Goal: Task Accomplishment & Management: Complete application form

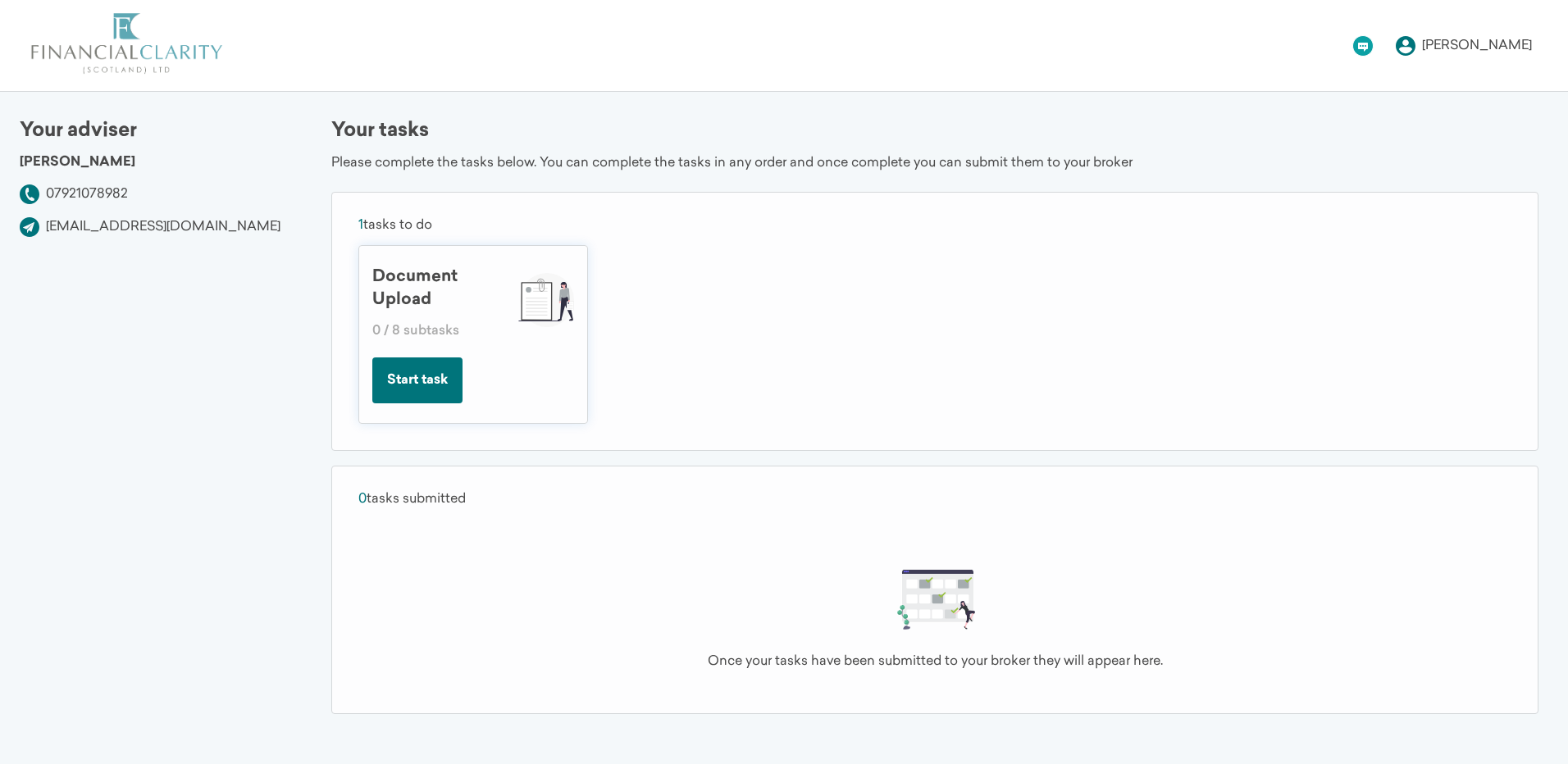
click at [434, 378] on button "Start task" at bounding box center [418, 381] width 91 height 46
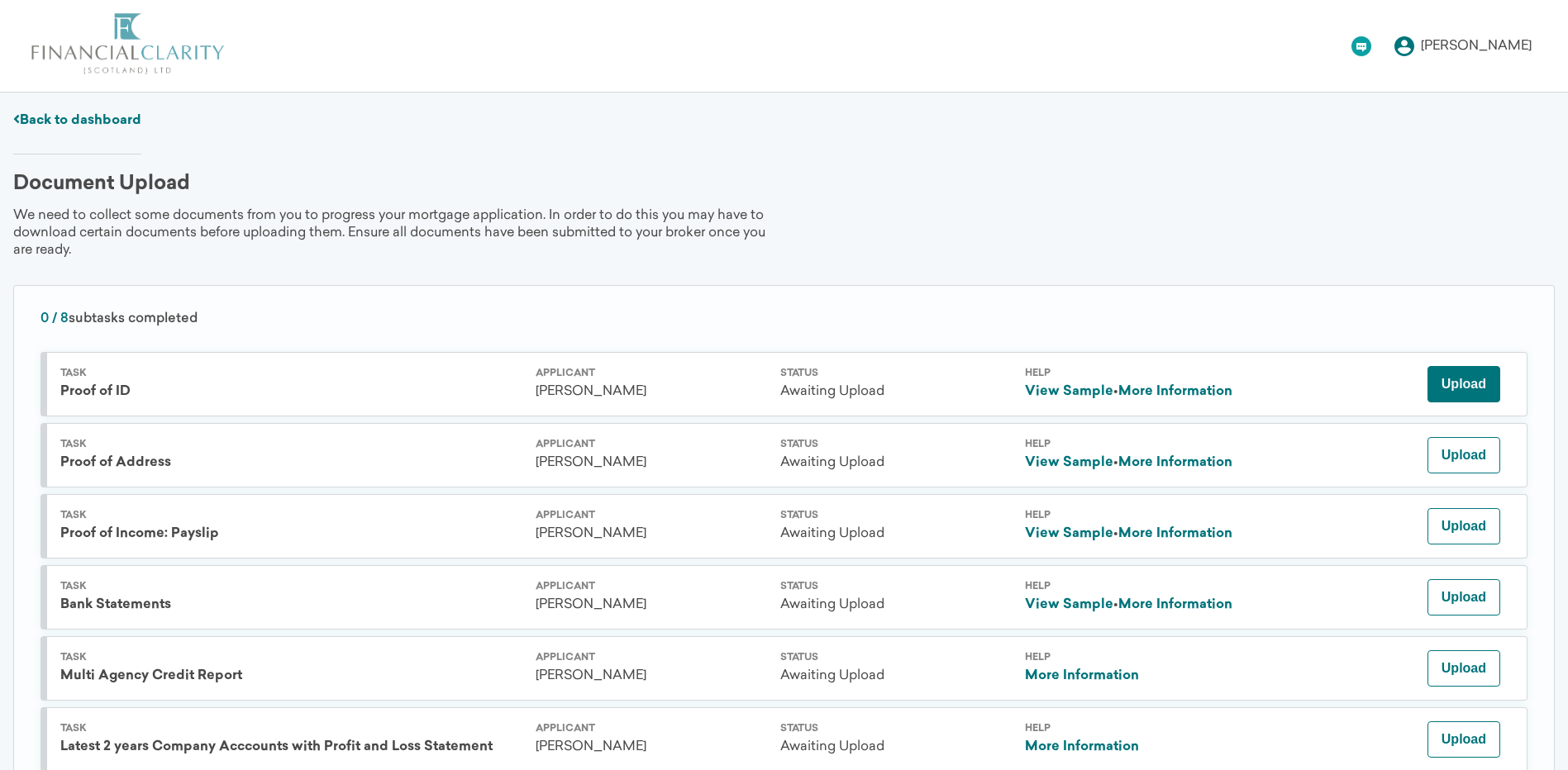
click at [1471, 383] on button "Upload" at bounding box center [1463, 384] width 73 height 36
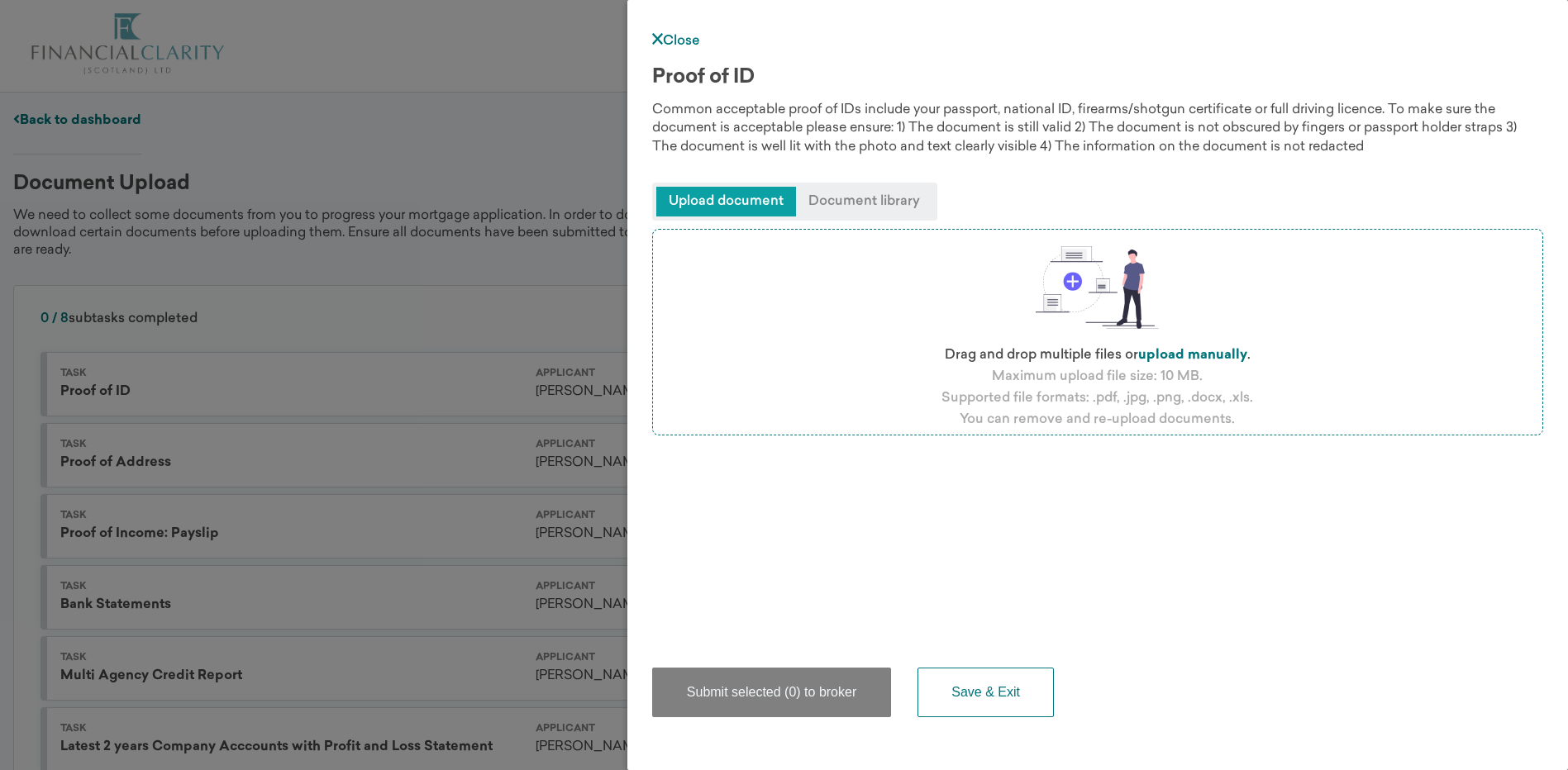
click at [737, 197] on span "Upload document" at bounding box center [726, 201] width 140 height 30
click at [857, 201] on span "Document library" at bounding box center [864, 201] width 136 height 30
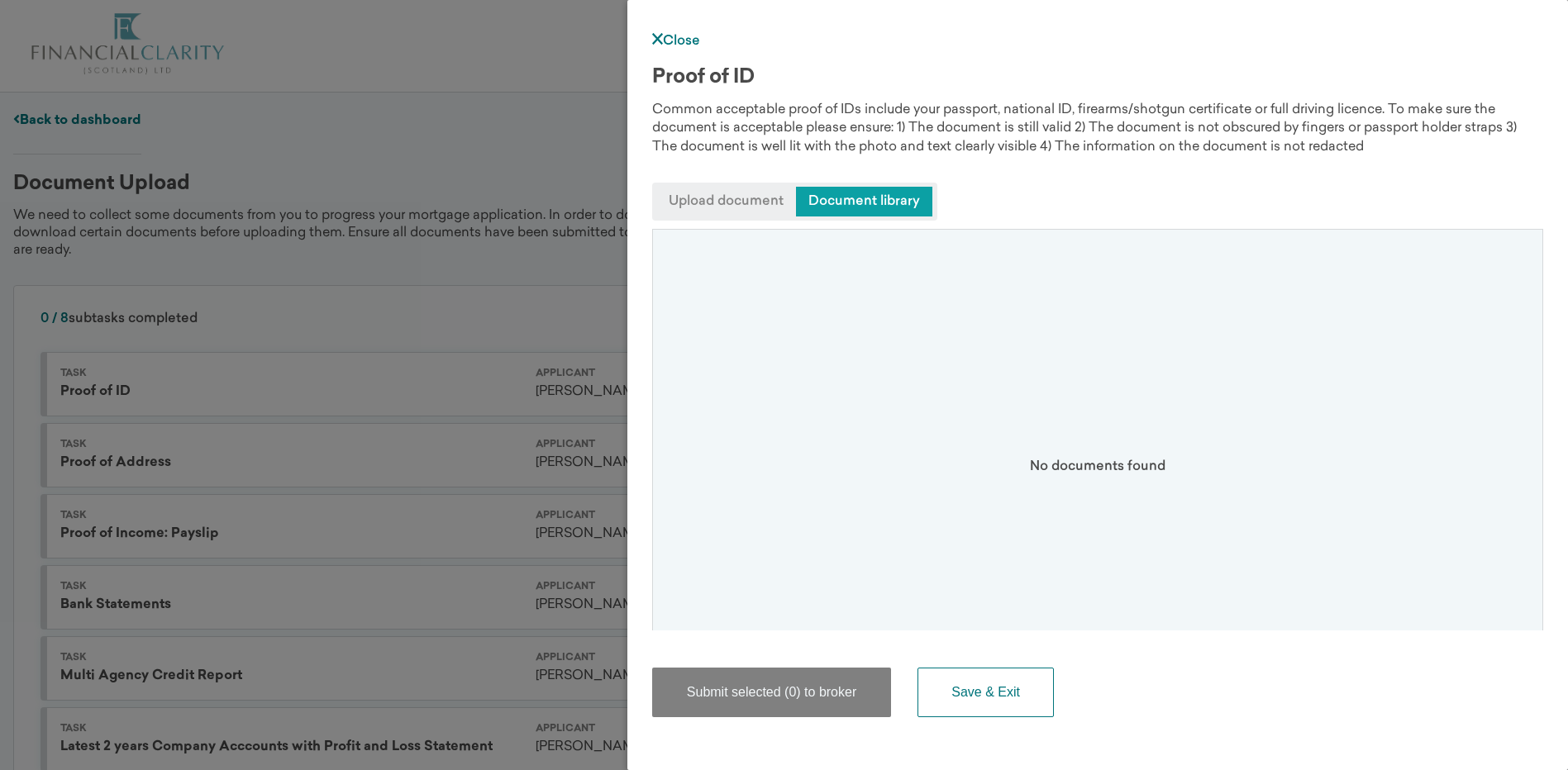
click at [754, 194] on span "Upload document" at bounding box center [726, 201] width 140 height 30
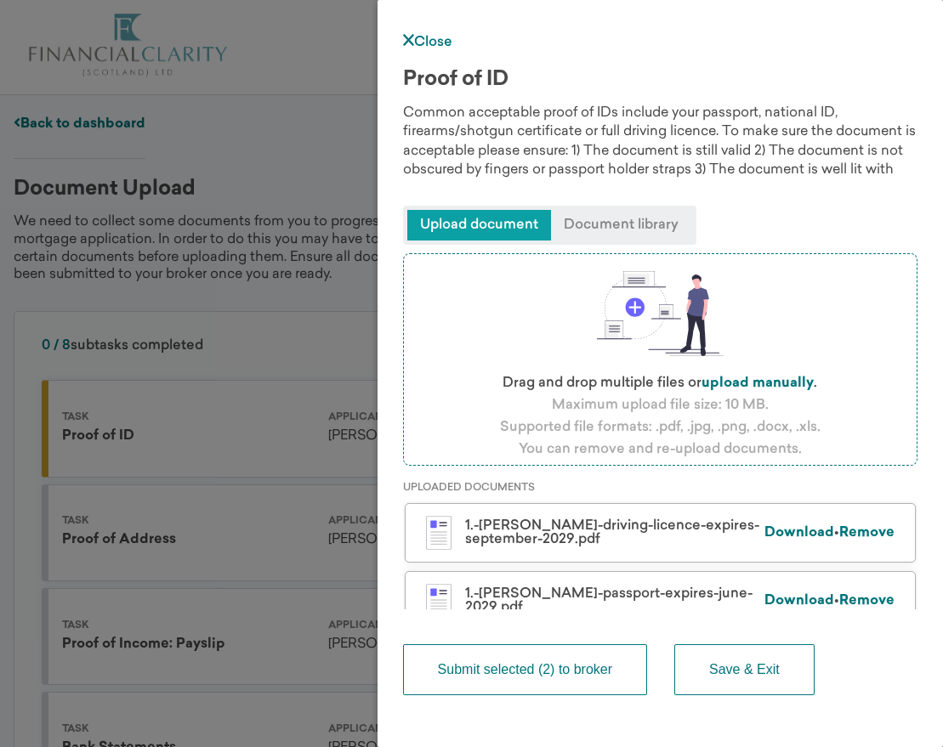
click at [564, 666] on button "Submit selected (2) to broker" at bounding box center [525, 669] width 244 height 51
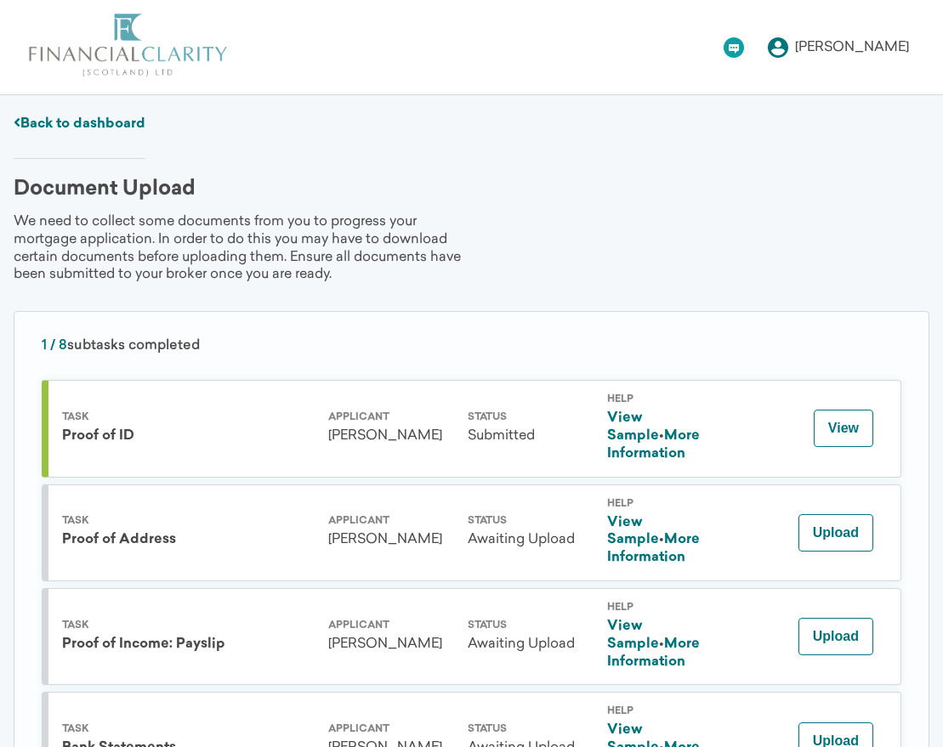
click at [659, 516] on link "View Sample" at bounding box center [633, 531] width 52 height 31
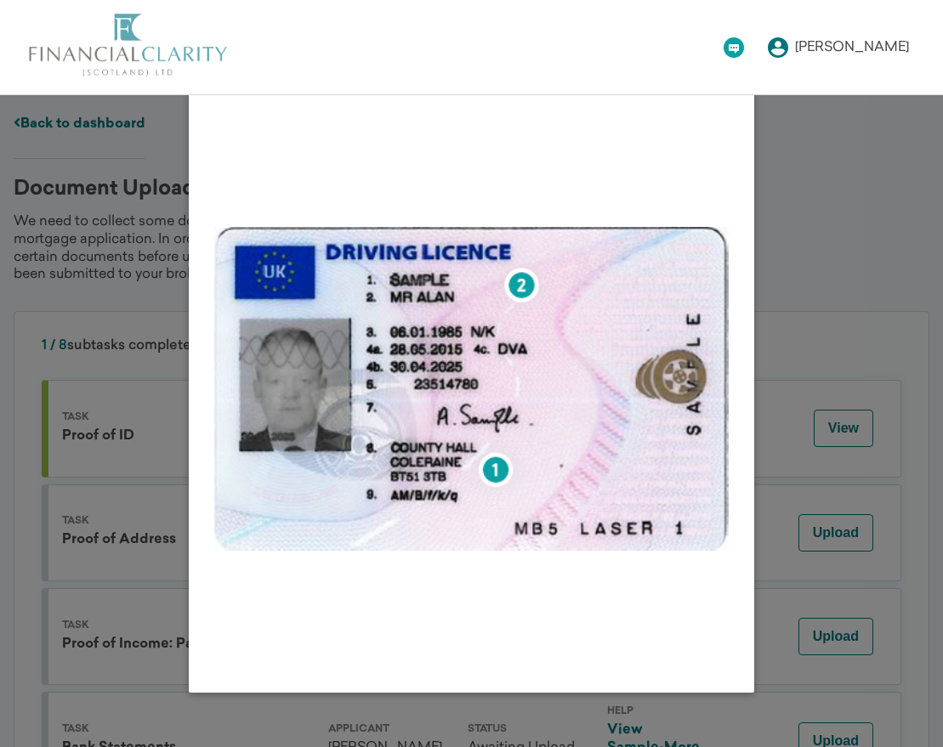
click at [822, 118] on div "View Sample:" at bounding box center [471, 369] width 943 height 645
click at [811, 138] on div "View Sample:" at bounding box center [471, 369] width 943 height 645
click at [791, 389] on div "View Sample:" at bounding box center [471, 369] width 943 height 645
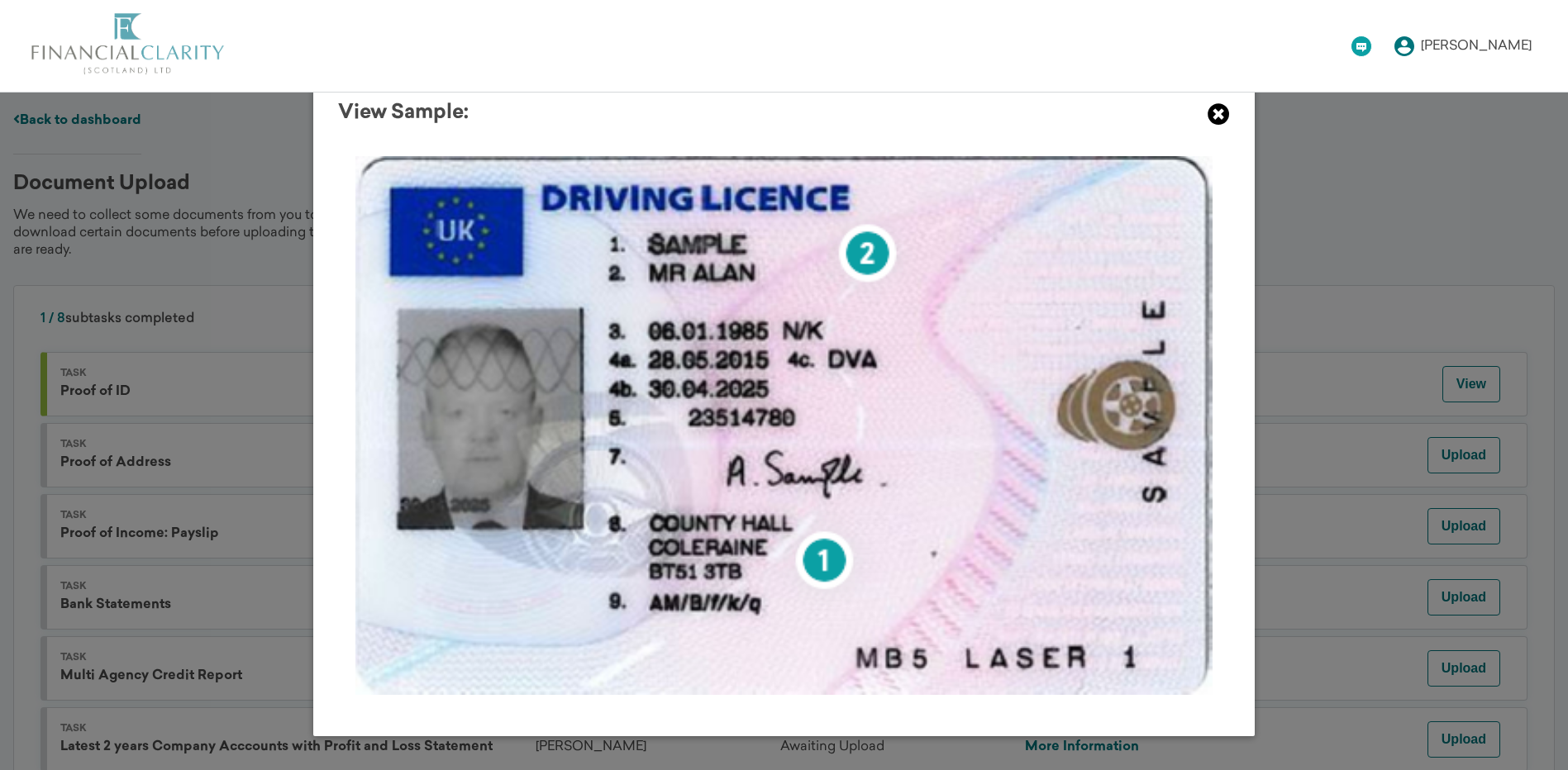
click at [1213, 114] on icon at bounding box center [1218, 114] width 22 height 22
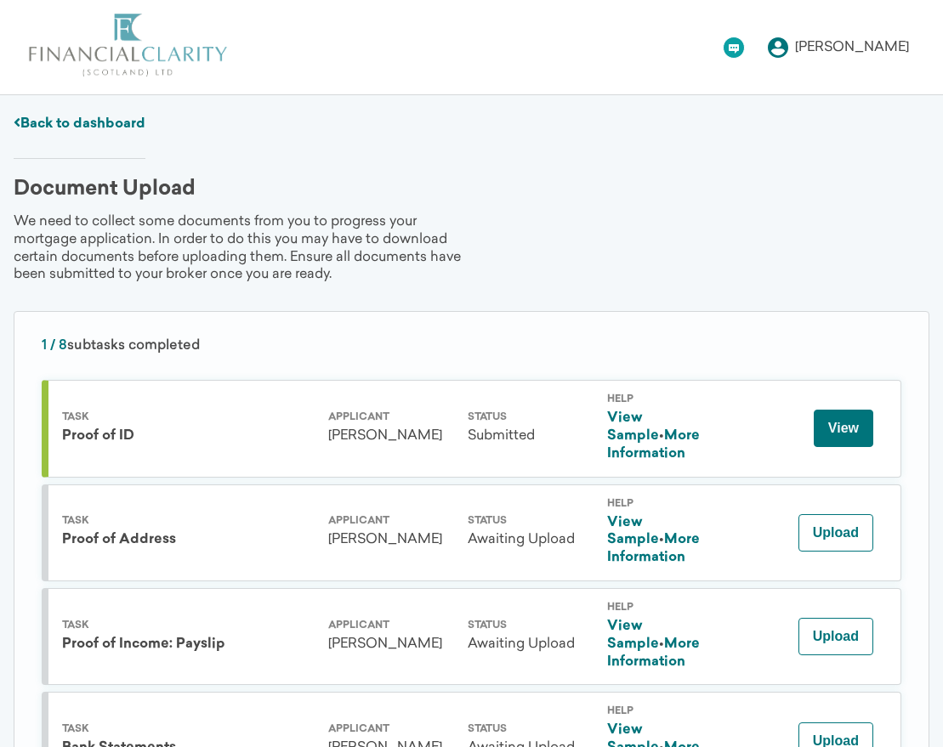
click at [820, 410] on button "View" at bounding box center [844, 428] width 60 height 37
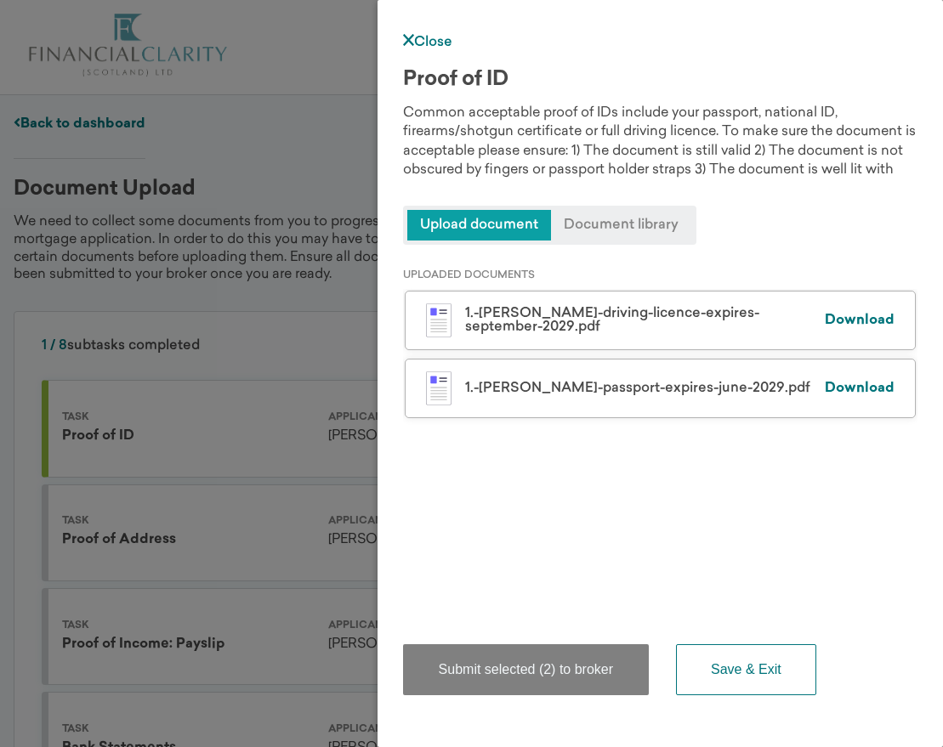
drag, startPoint x: 417, startPoint y: 43, endPoint x: 407, endPoint y: 47, distance: 10.0
click at [417, 43] on link "Close" at bounding box center [427, 43] width 49 height 14
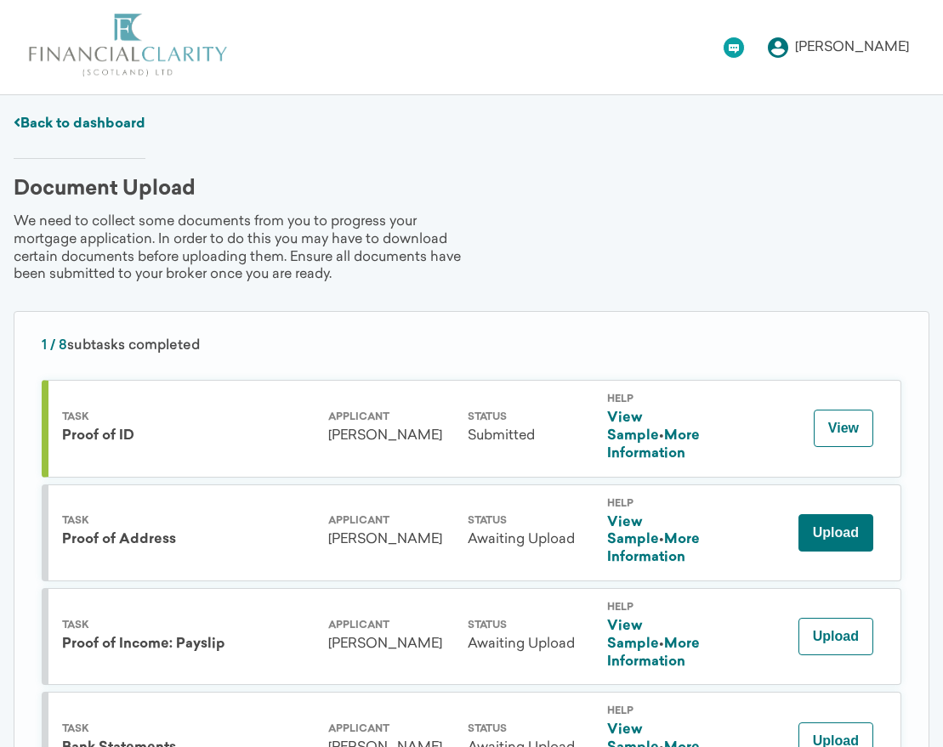
click at [844, 514] on button "Upload" at bounding box center [835, 532] width 75 height 37
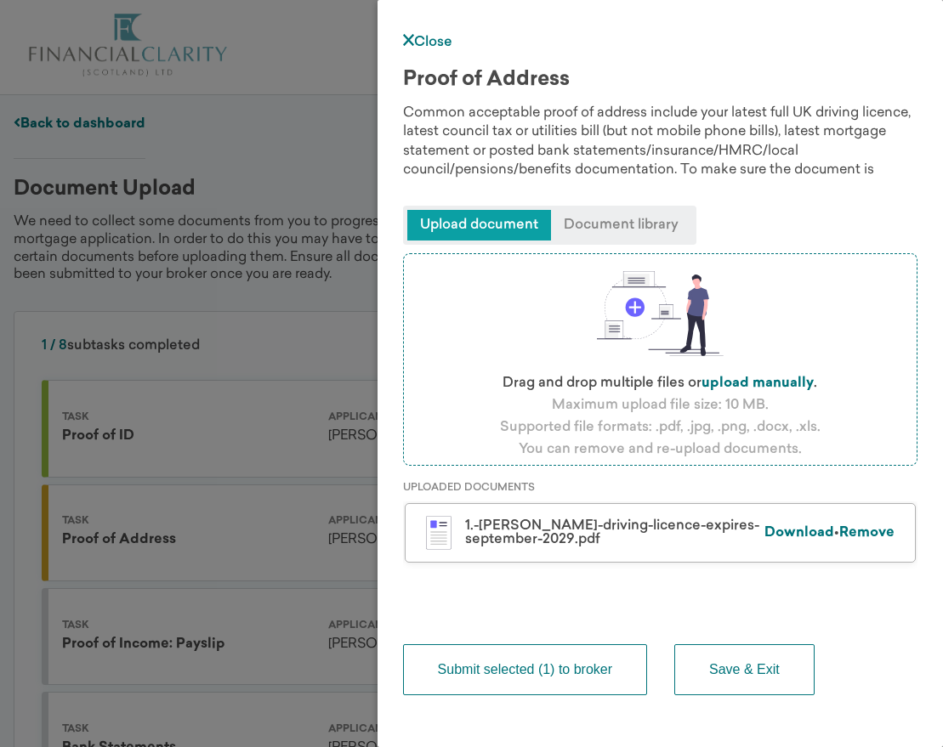
click at [591, 661] on button "Submit selected (1) to broker" at bounding box center [525, 669] width 244 height 51
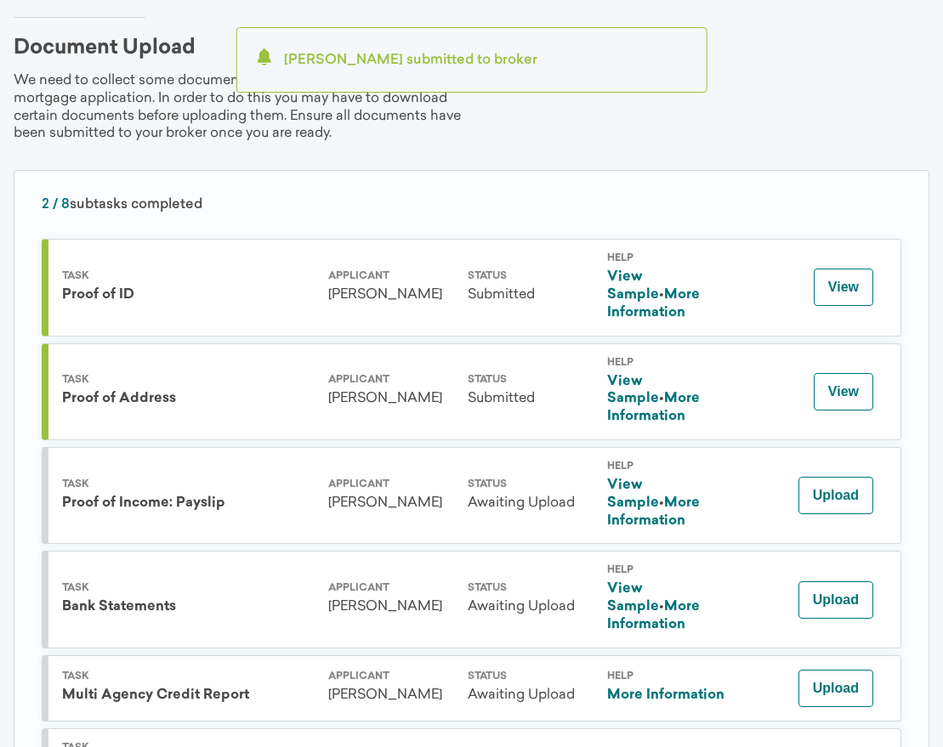
scroll to position [170, 0]
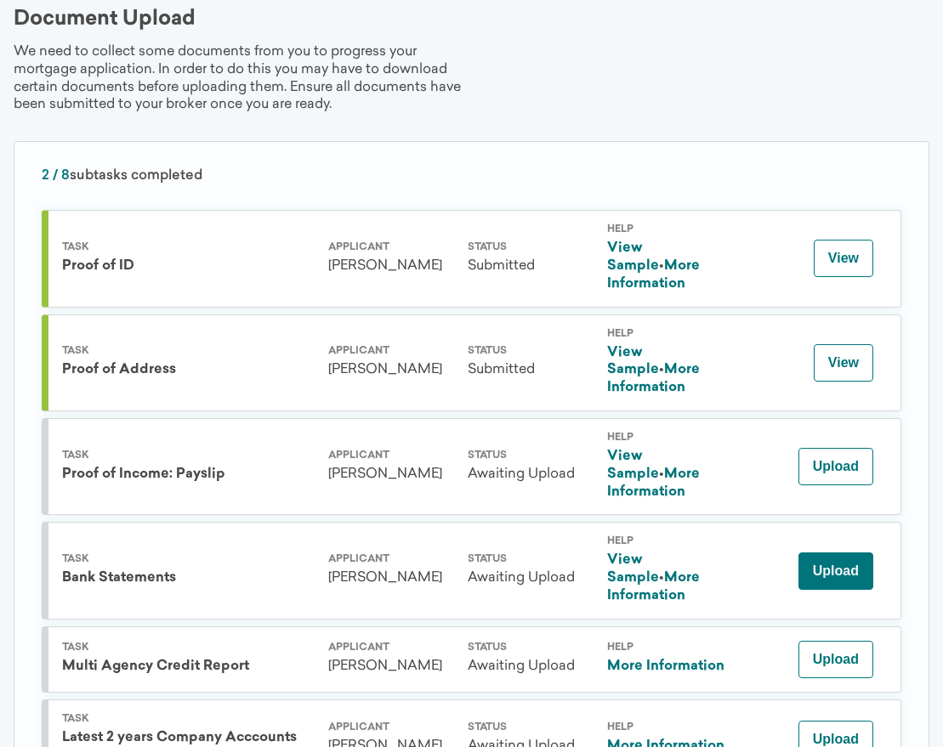
click at [819, 553] on button "Upload" at bounding box center [835, 571] width 75 height 37
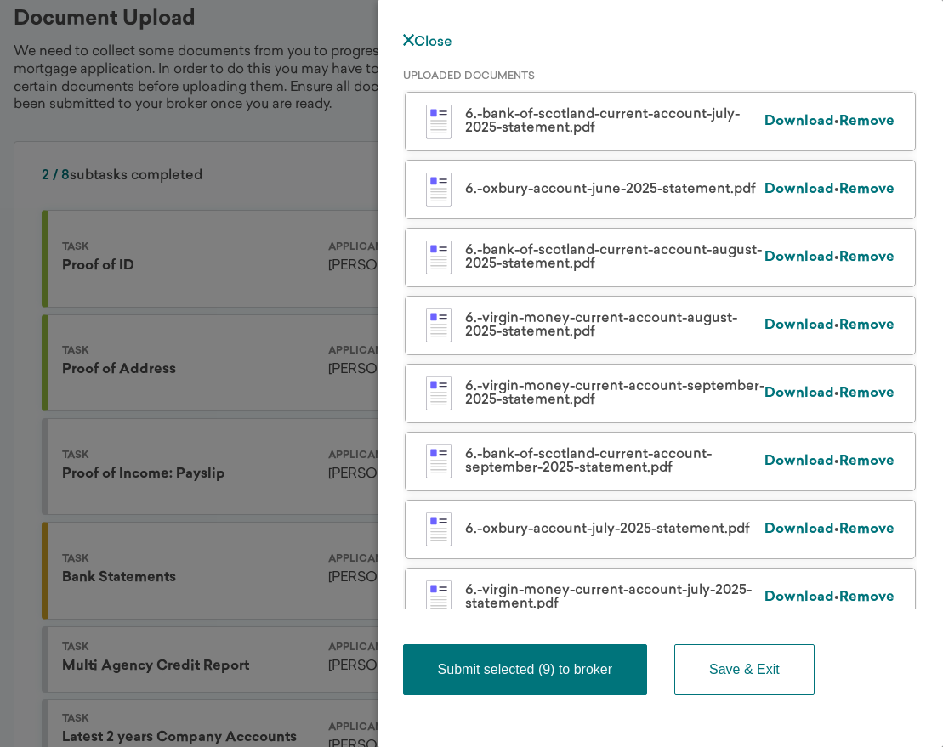
scroll to position [515, 0]
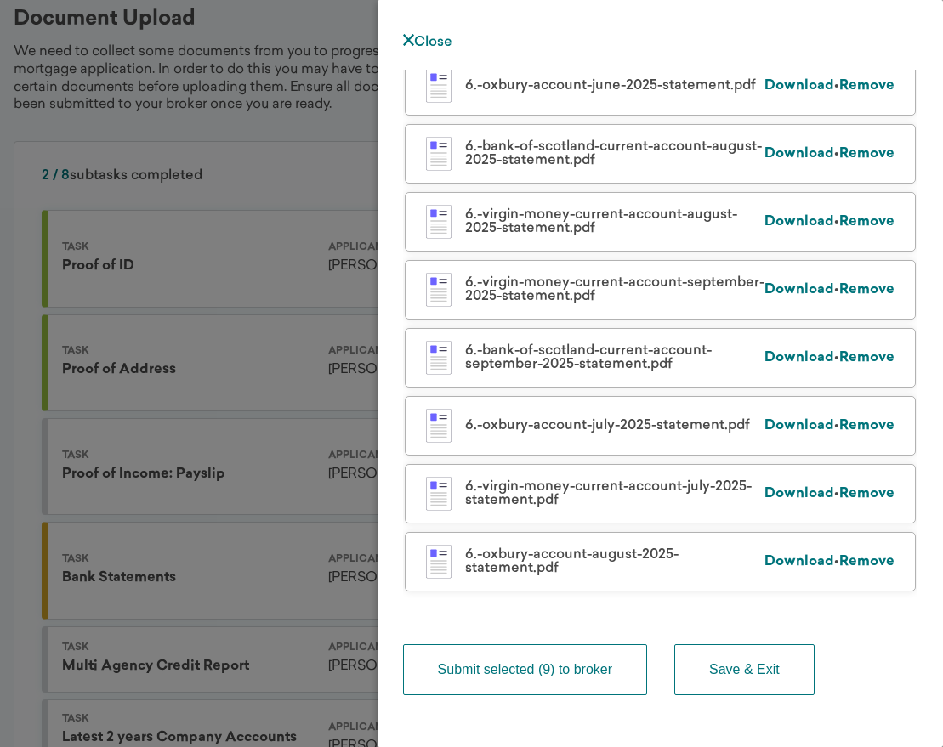
click at [533, 668] on button "Submit selected (9) to broker" at bounding box center [525, 669] width 244 height 51
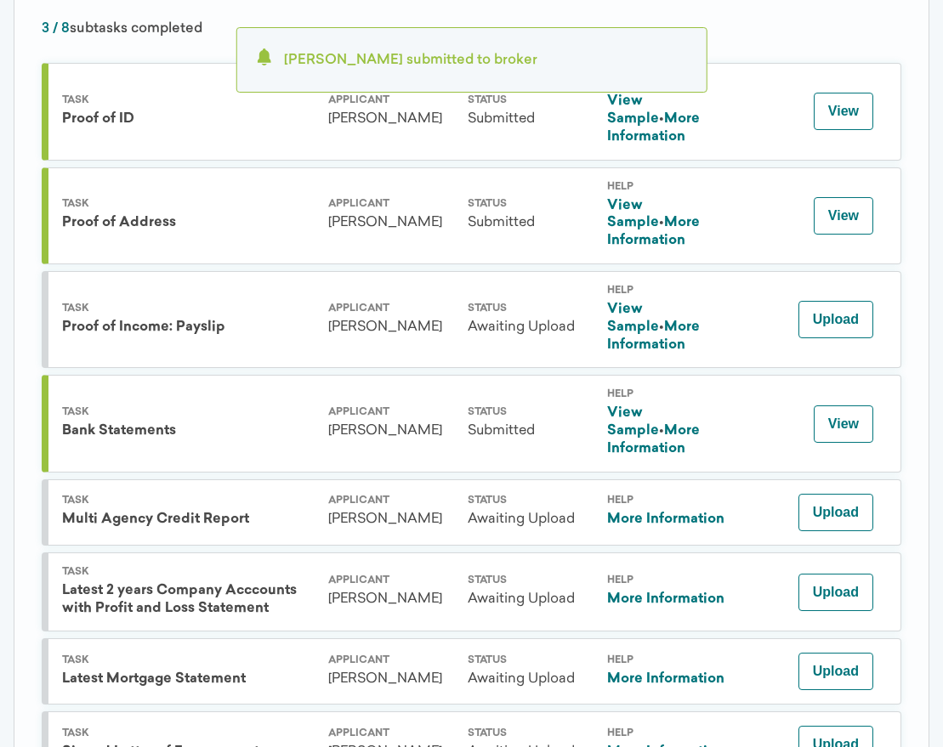
scroll to position [340, 0]
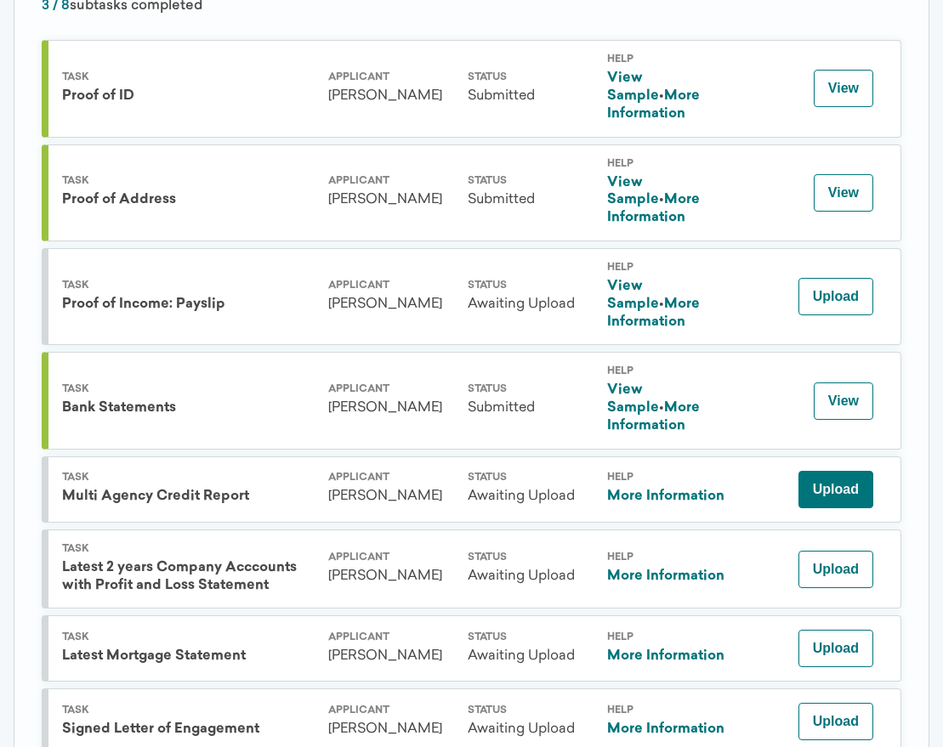
click at [845, 471] on button "Upload" at bounding box center [835, 489] width 75 height 37
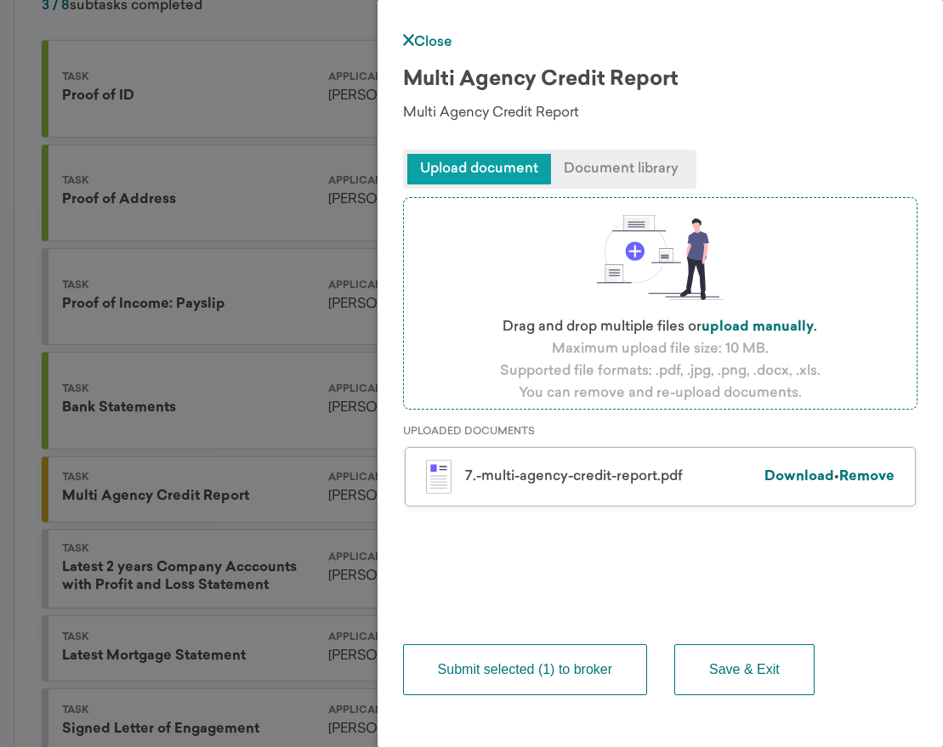
click at [586, 675] on button "Submit selected (1) to broker" at bounding box center [525, 669] width 244 height 51
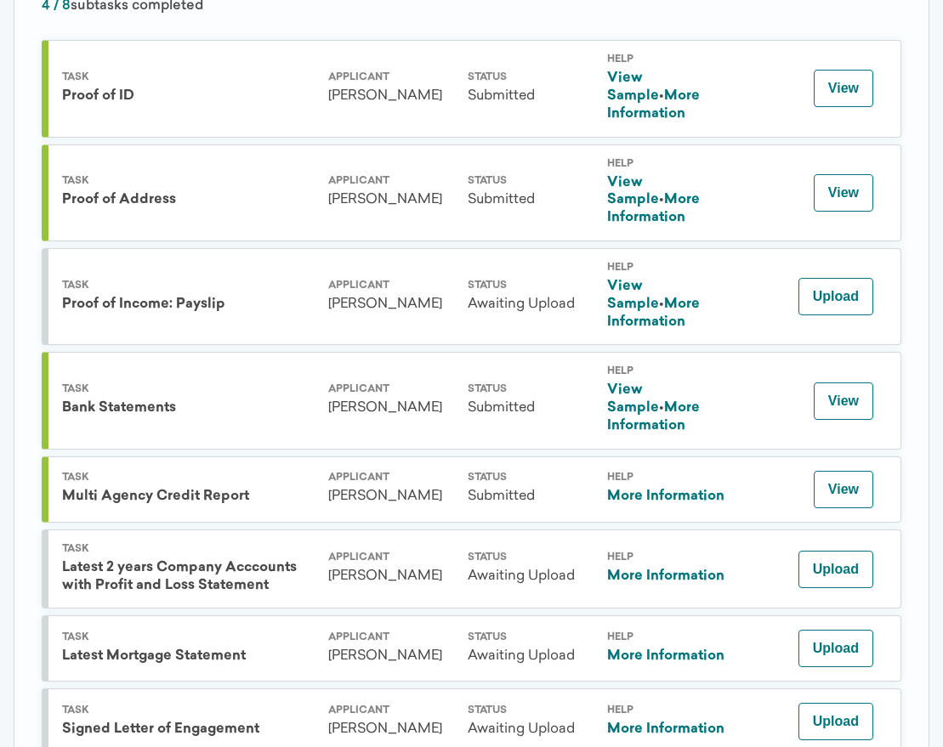
click at [843, 14] on div "4 / 8 subtasks completed Task Proof of ID Applicant [PERSON_NAME] Status Submit…" at bounding box center [472, 377] width 916 height 812
click at [844, 551] on button "Upload" at bounding box center [835, 569] width 75 height 37
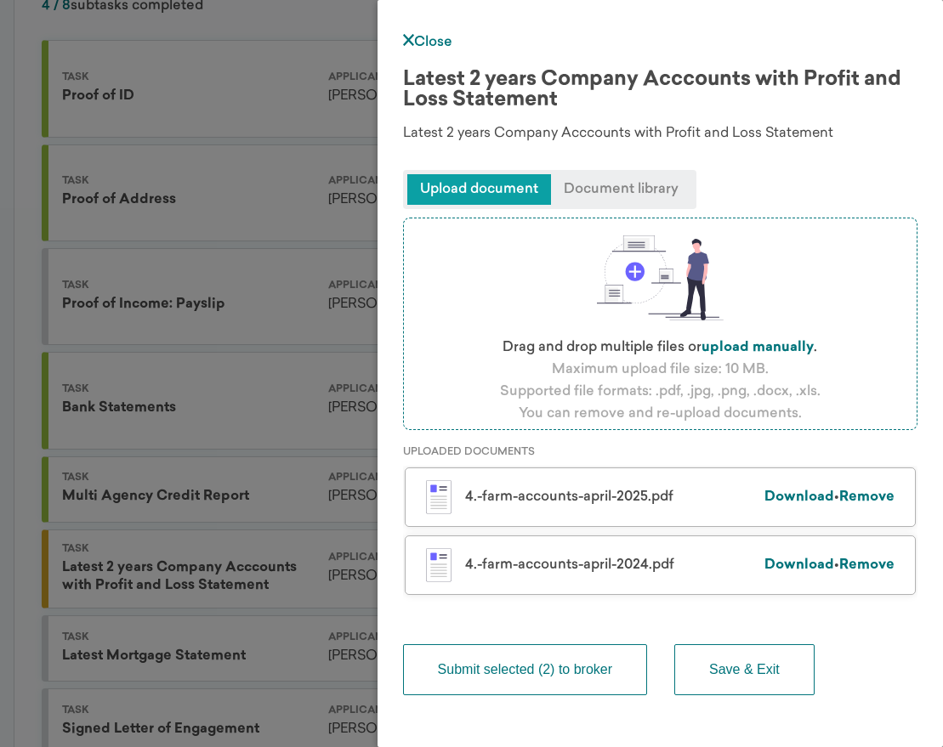
click at [613, 682] on button "Submit selected (2) to broker" at bounding box center [525, 669] width 244 height 51
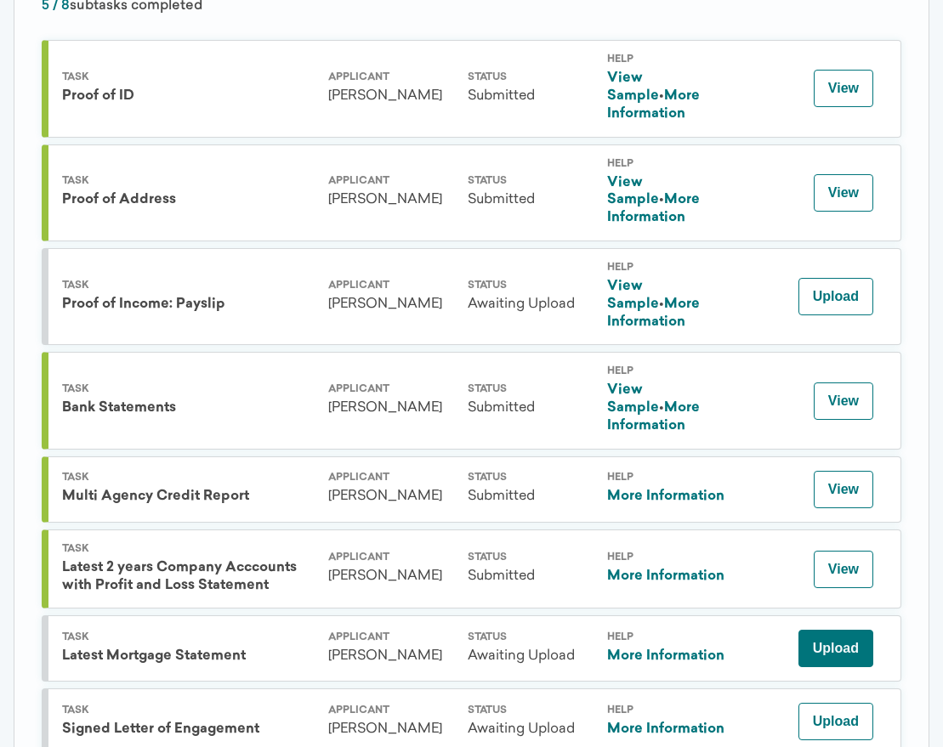
click at [858, 630] on button "Upload" at bounding box center [835, 648] width 75 height 37
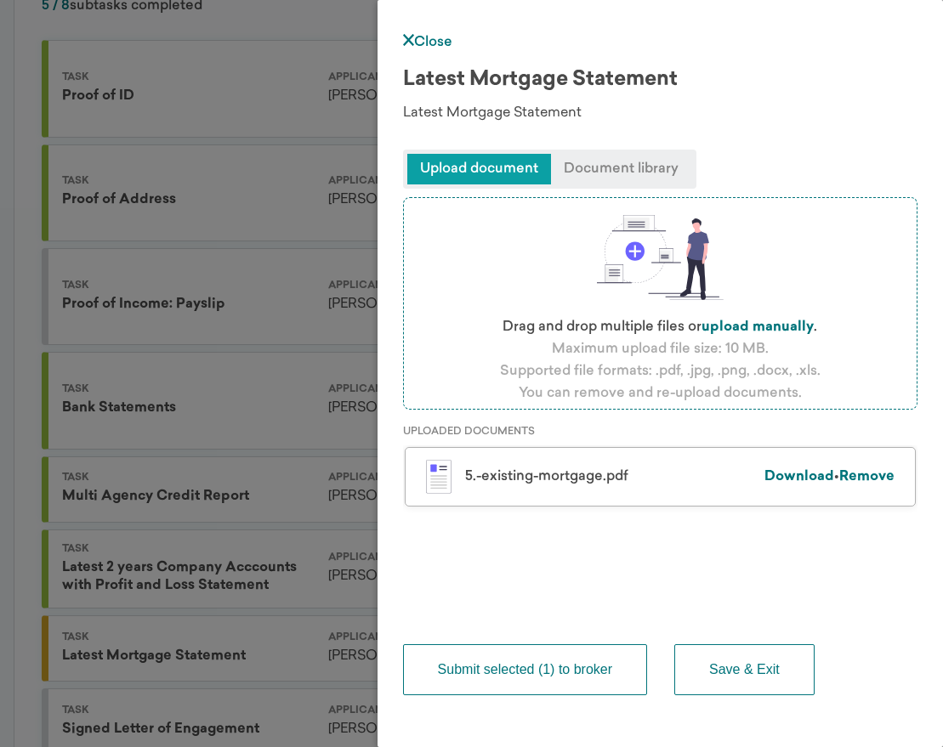
click at [587, 660] on button "Submit selected (1) to broker" at bounding box center [525, 669] width 244 height 51
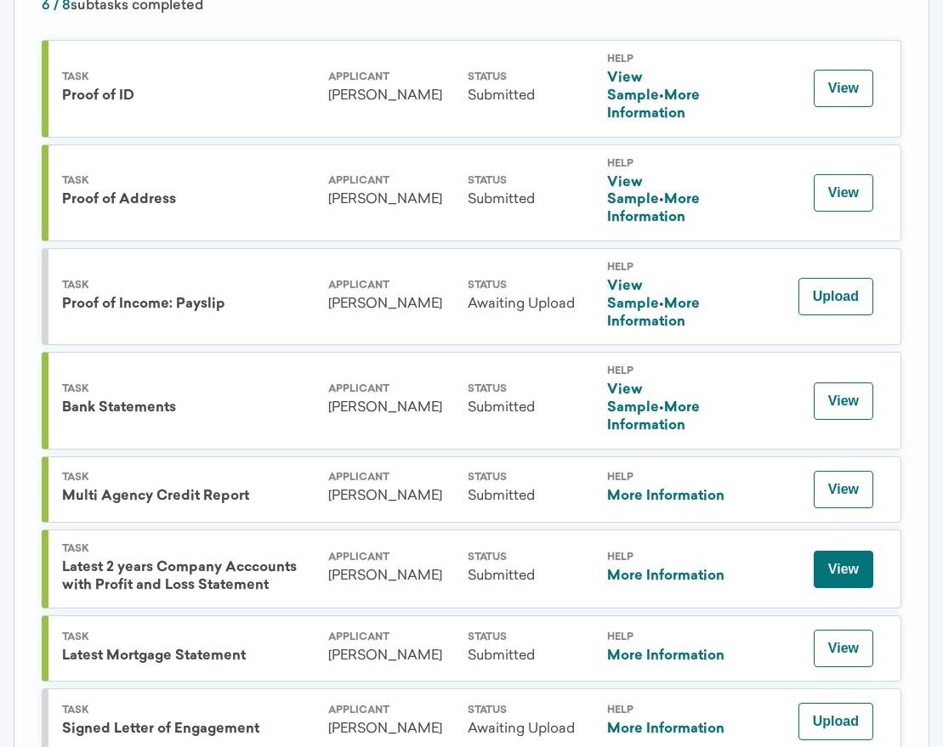
click at [841, 551] on button "View" at bounding box center [844, 569] width 60 height 37
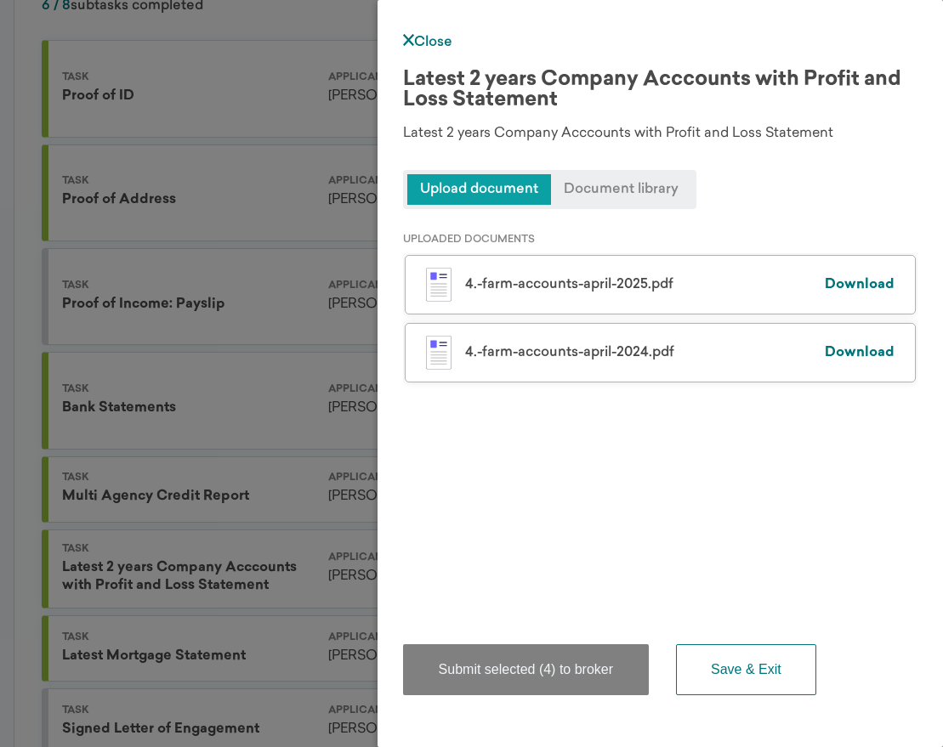
click at [868, 284] on link "Download" at bounding box center [860, 285] width 70 height 14
click at [710, 542] on div "UPLOADED DOCUMENTS 4.-farm-accounts-april-2025.pdf Download 4.-farm-accounts-ap…" at bounding box center [660, 409] width 514 height 400
drag, startPoint x: 830, startPoint y: 211, endPoint x: 823, endPoint y: 231, distance: 21.5
click at [830, 211] on div "UPLOADED DOCUMENTS 4.-farm-accounts-april-2025.pdf Download 4.-farm-accounts-ap…" at bounding box center [660, 409] width 514 height 400
click at [510, 195] on span "Upload document" at bounding box center [479, 189] width 144 height 31
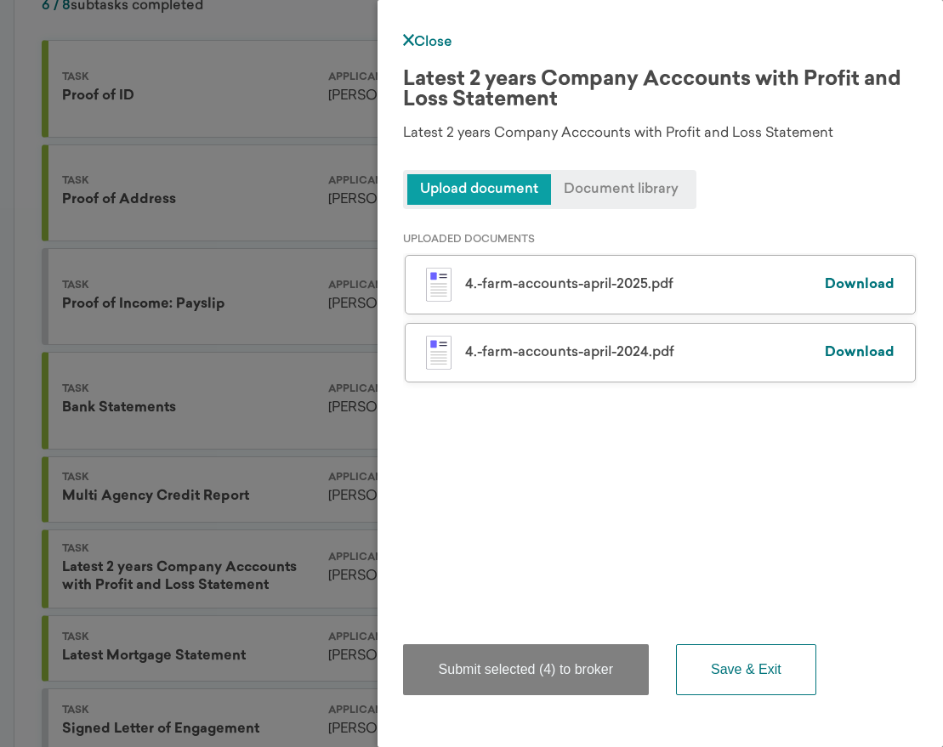
click at [716, 209] on div "UPLOADED DOCUMENTS 4.-farm-accounts-april-2025.pdf Download 4.-farm-accounts-ap…" at bounding box center [660, 409] width 514 height 400
click at [645, 197] on span "Document library" at bounding box center [621, 189] width 140 height 31
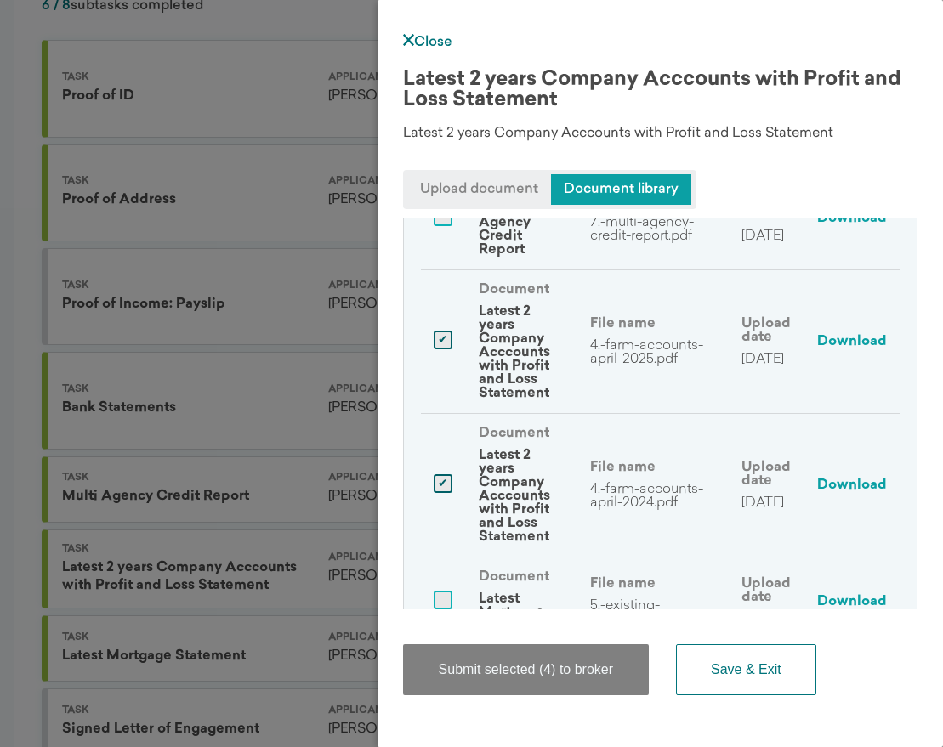
scroll to position [1561, 0]
click at [440, 42] on link "Close" at bounding box center [427, 43] width 49 height 14
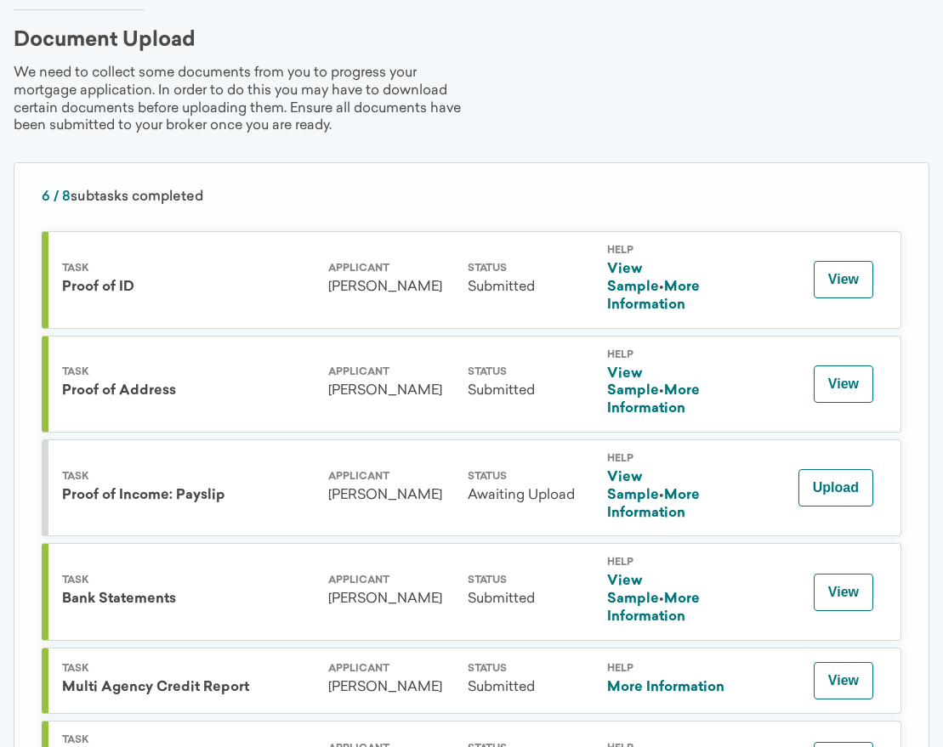
scroll to position [170, 0]
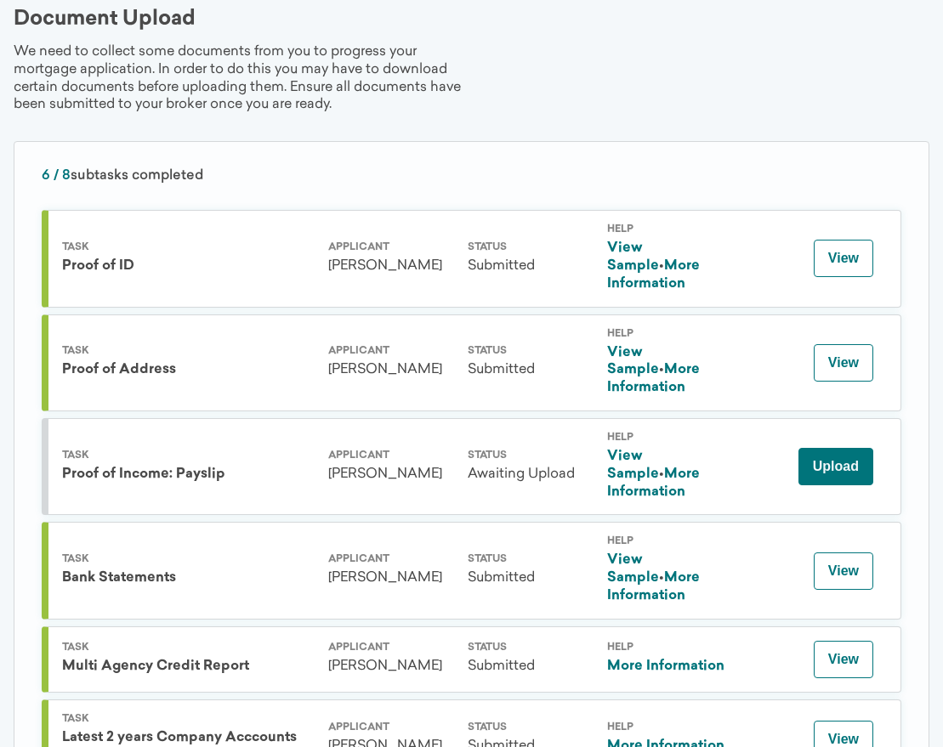
click at [846, 448] on button "Upload" at bounding box center [835, 466] width 75 height 37
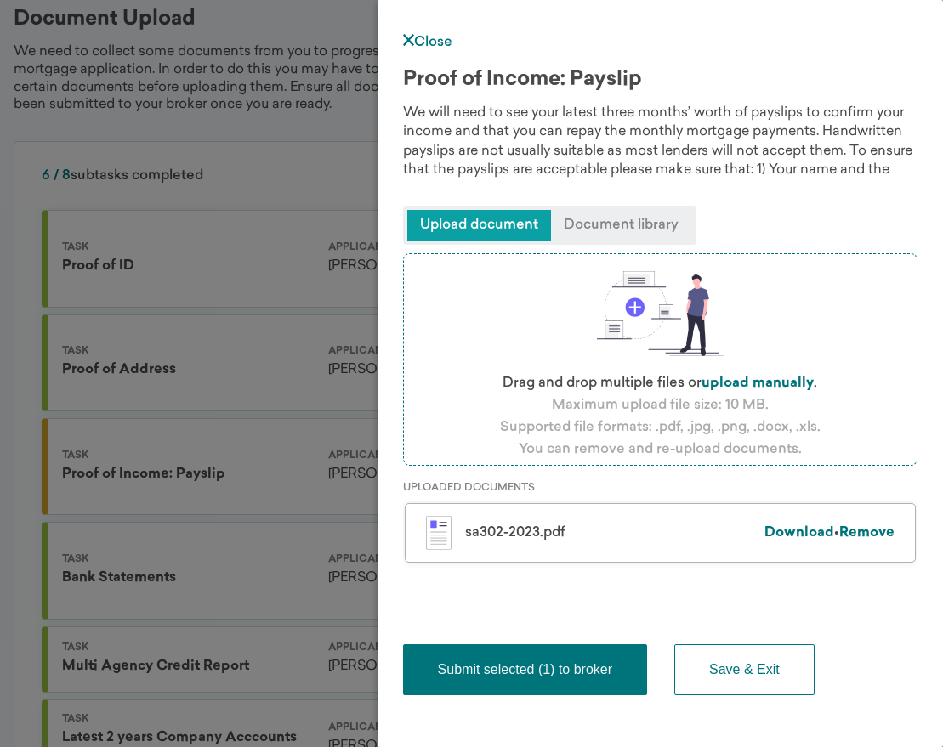
click at [417, 37] on link "Close" at bounding box center [427, 43] width 49 height 14
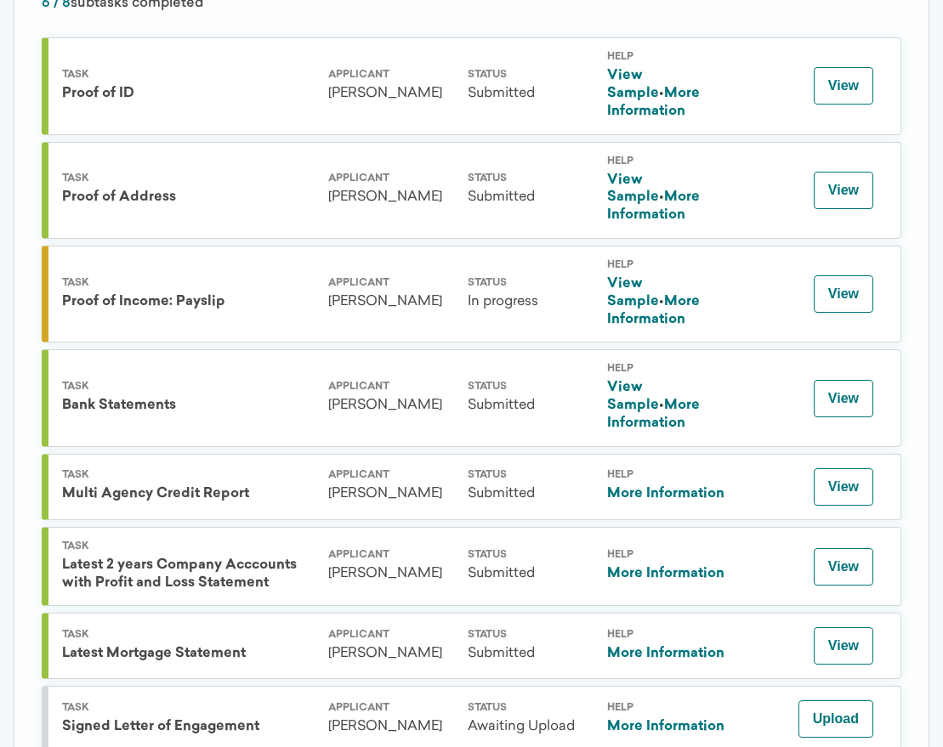
scroll to position [351, 0]
